Goal: Task Accomplishment & Management: Use online tool/utility

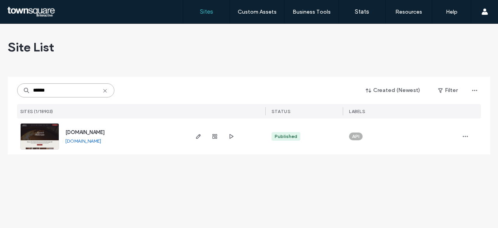
type input "******"
click at [94, 133] on span "[DOMAIN_NAME]" at bounding box center [84, 132] width 39 height 6
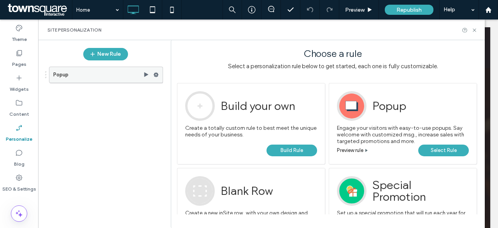
click at [157, 74] on use at bounding box center [156, 74] width 5 height 5
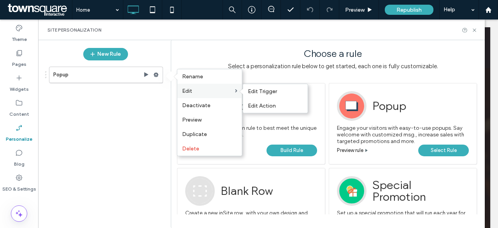
click at [201, 88] on label "Edit" at bounding box center [208, 91] width 53 height 7
click at [264, 88] on span "Edit Trigger" at bounding box center [262, 91] width 29 height 7
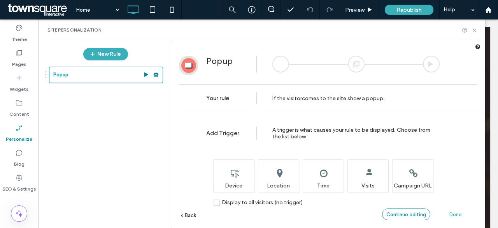
click at [410, 213] on span "Continue editing" at bounding box center [407, 214] width 40 height 6
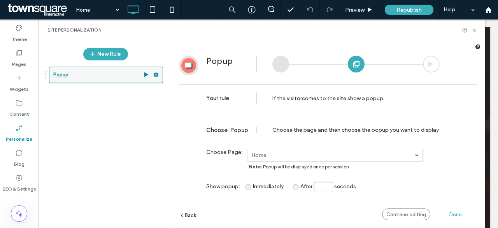
click at [156, 75] on icon at bounding box center [155, 74] width 5 height 5
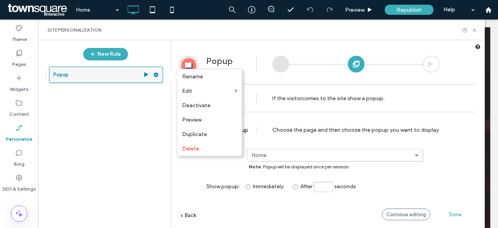
click at [156, 75] on icon at bounding box center [155, 74] width 5 height 5
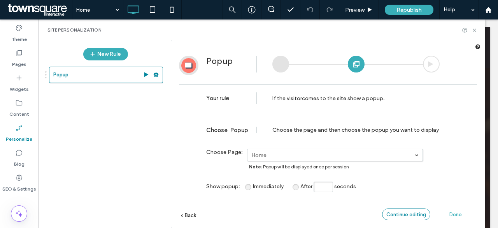
click at [414, 215] on span "Continue editing" at bounding box center [407, 214] width 40 height 6
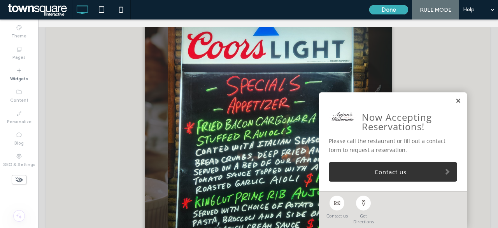
click at [455, 102] on link at bounding box center [458, 101] width 6 height 7
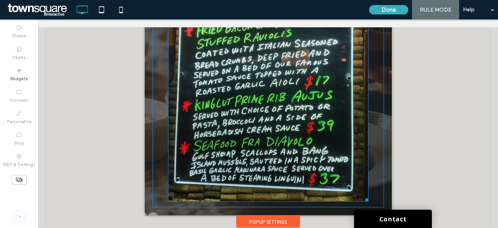
scroll to position [79, 0]
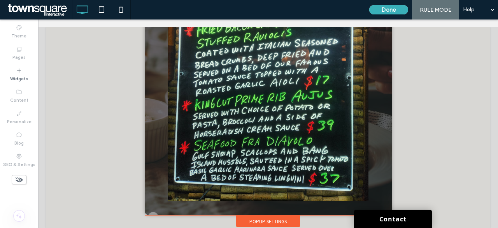
click at [274, 218] on div "Popup Settings" at bounding box center [268, 221] width 64 height 12
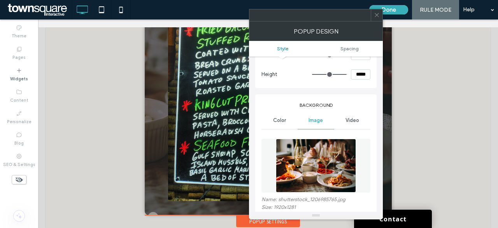
scroll to position [0, 0]
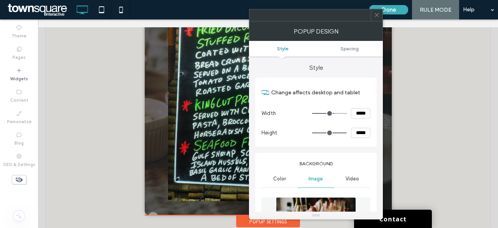
click at [278, 179] on span "Color" at bounding box center [279, 179] width 13 height 6
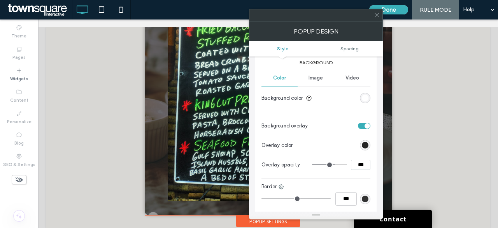
scroll to position [78, 0]
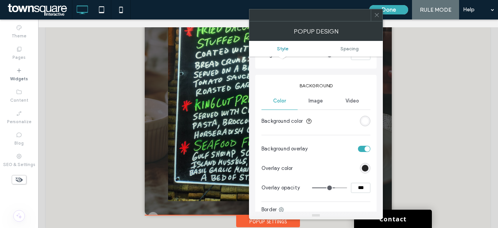
click at [316, 102] on span "Image" at bounding box center [316, 101] width 14 height 6
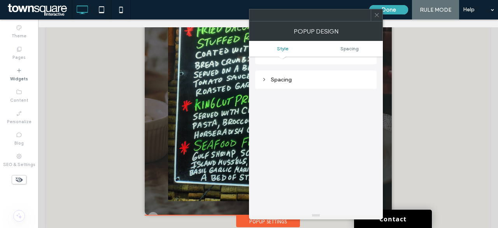
scroll to position [533, 0]
click at [352, 50] on span "Spacing" at bounding box center [350, 49] width 18 height 6
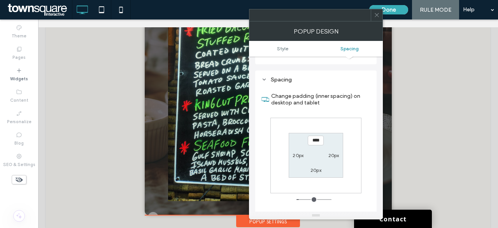
scroll to position [669, 0]
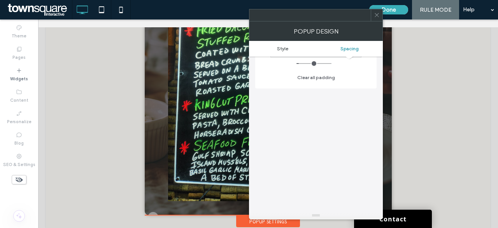
click at [282, 49] on span "Style" at bounding box center [282, 49] width 11 height 6
click at [378, 16] on icon at bounding box center [377, 15] width 6 height 6
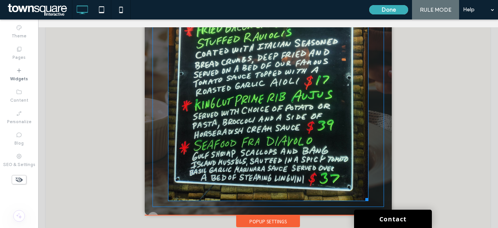
click at [271, 113] on img at bounding box center [268, 53] width 200 height 295
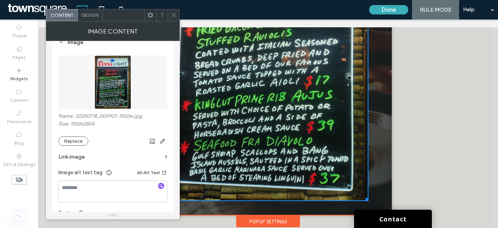
scroll to position [117, 0]
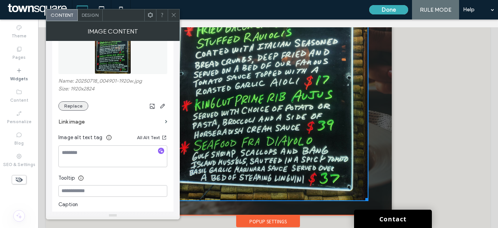
click at [77, 107] on button "Replace" at bounding box center [73, 105] width 30 height 9
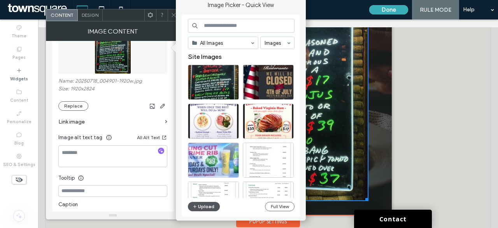
click at [209, 204] on button "Upload" at bounding box center [204, 206] width 32 height 9
click at [76, 106] on button "Replace" at bounding box center [73, 105] width 30 height 9
click at [197, 204] on icon "button" at bounding box center [195, 206] width 5 height 6
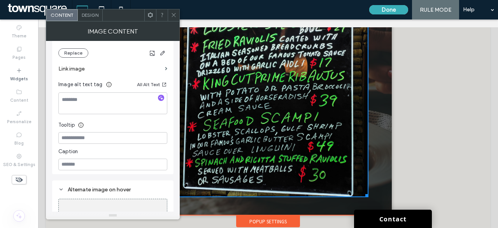
scroll to position [215, 0]
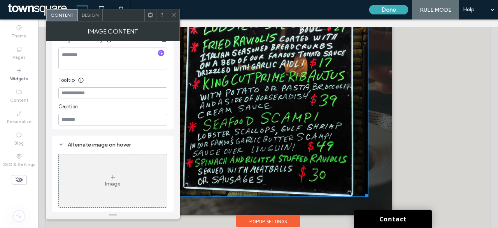
click at [174, 17] on icon at bounding box center [174, 15] width 6 height 6
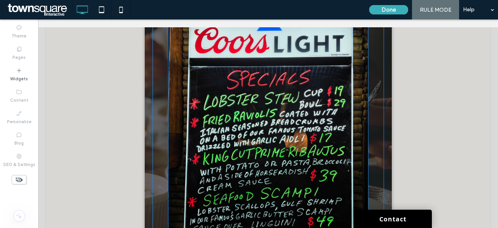
scroll to position [0, 0]
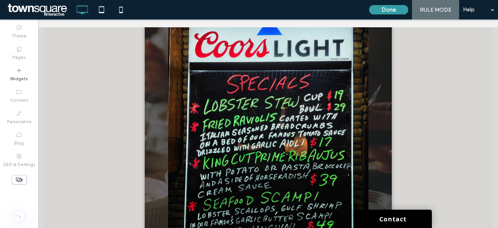
click at [397, 9] on button "Done" at bounding box center [388, 9] width 39 height 9
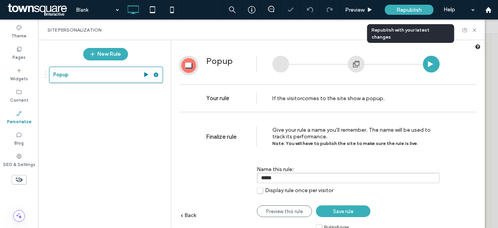
click at [411, 6] on div "Republish" at bounding box center [409, 10] width 49 height 10
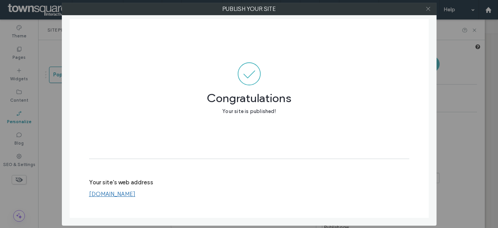
click at [428, 9] on use at bounding box center [428, 9] width 4 height 4
